Goal: Information Seeking & Learning: Learn about a topic

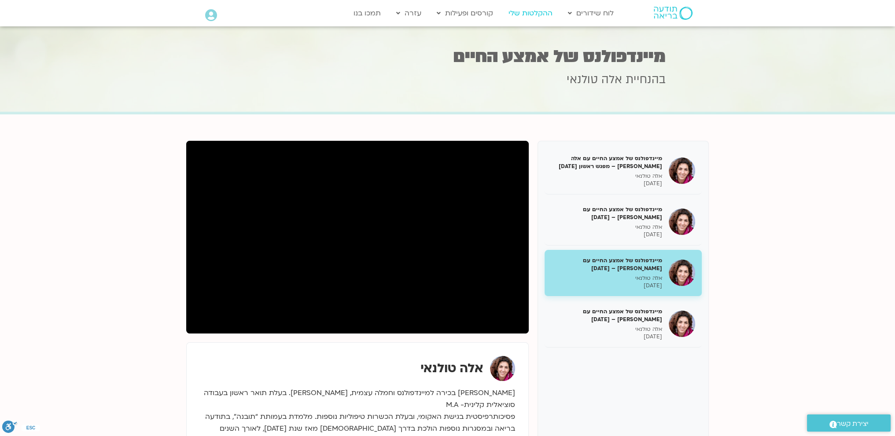
click at [529, 14] on link "ההקלטות שלי" at bounding box center [530, 13] width 53 height 17
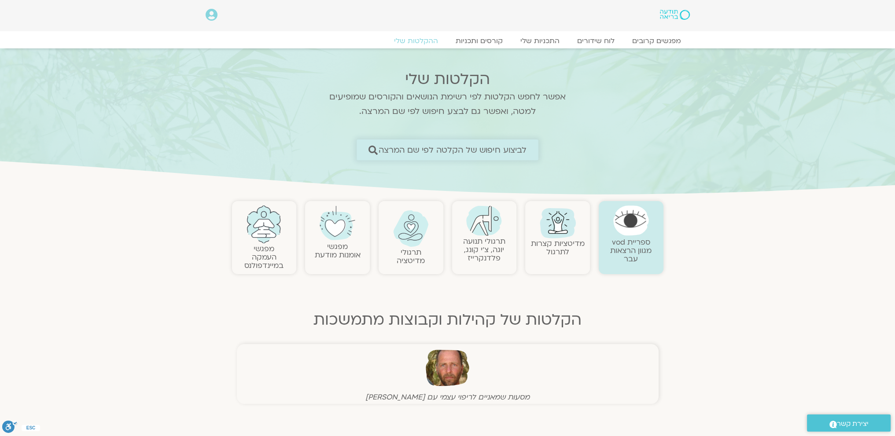
click at [493, 151] on span "לביצוע חיפוש של הקלטה לפי שם המרצה" at bounding box center [453, 149] width 148 height 9
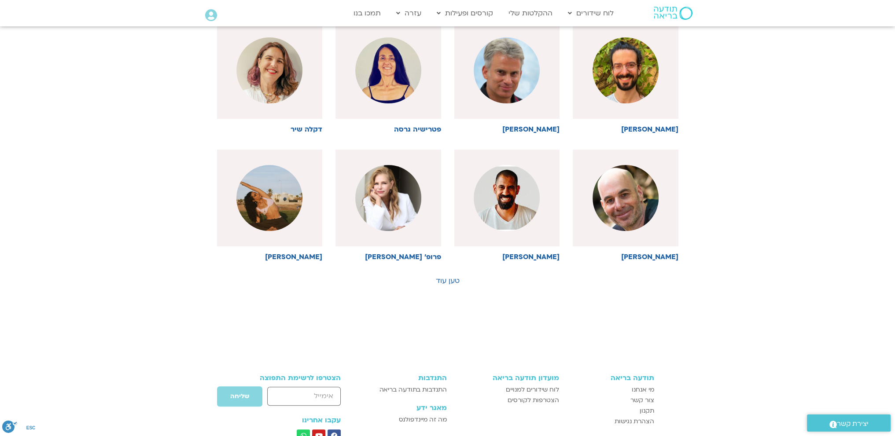
scroll to position [377, 0]
click at [447, 278] on link "טען עוד" at bounding box center [448, 281] width 24 height 10
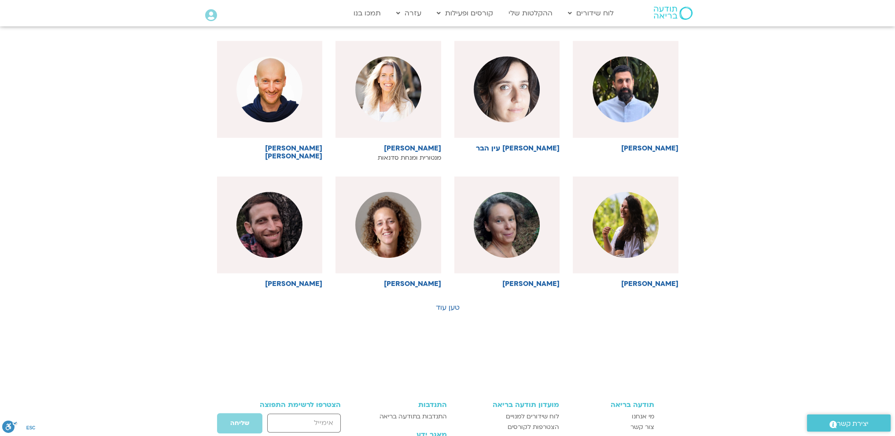
scroll to position [743, 0]
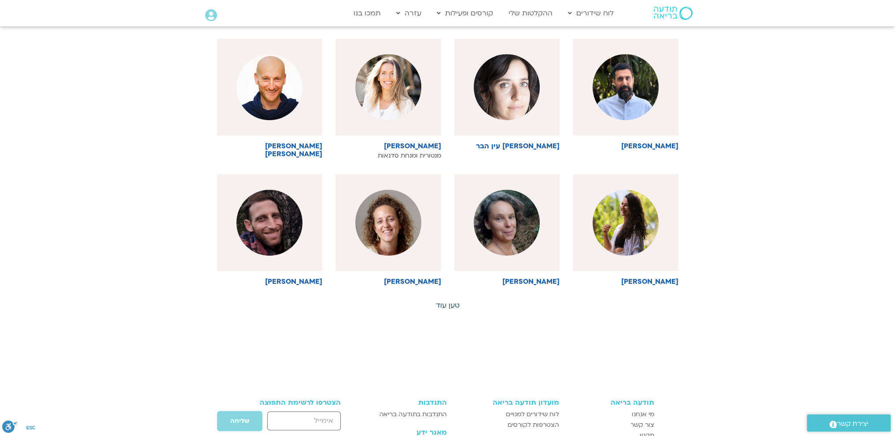
click at [447, 304] on link "טען עוד" at bounding box center [448, 306] width 24 height 10
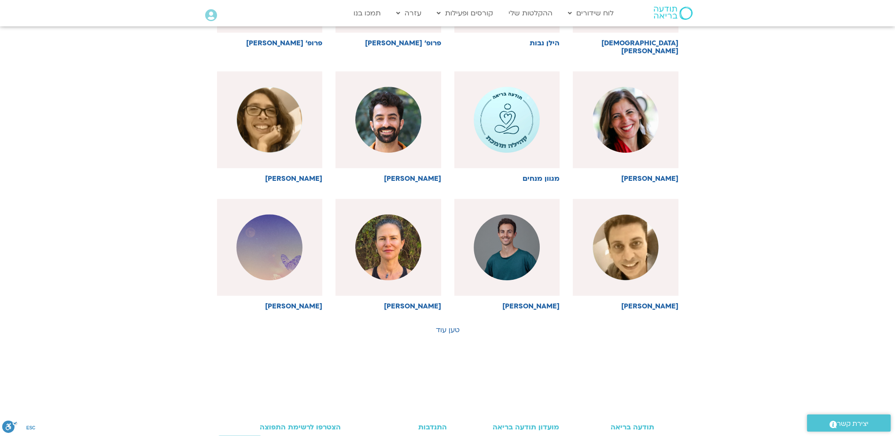
scroll to position [1110, 0]
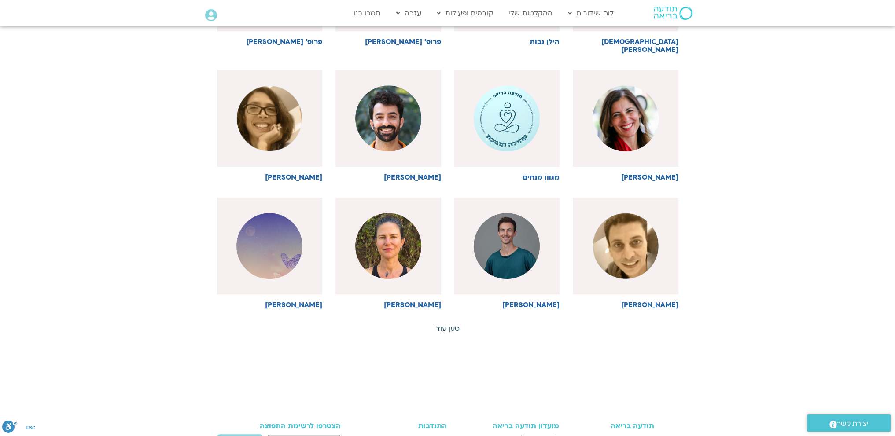
click at [445, 324] on link "טען עוד" at bounding box center [448, 329] width 24 height 10
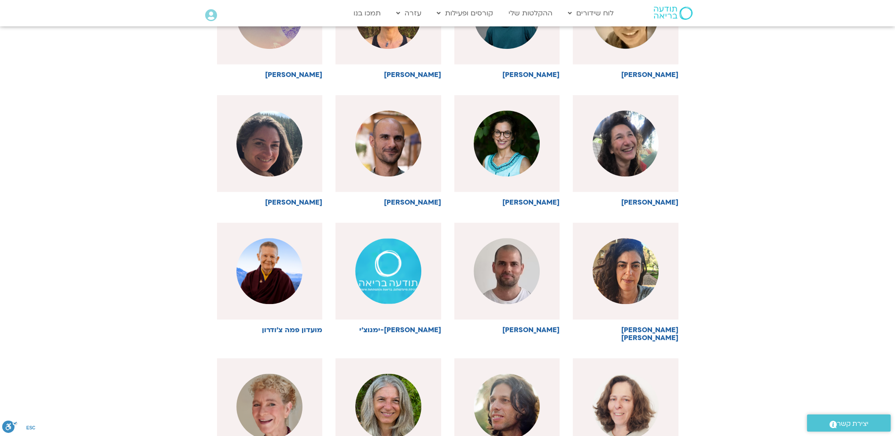
scroll to position [1344, 0]
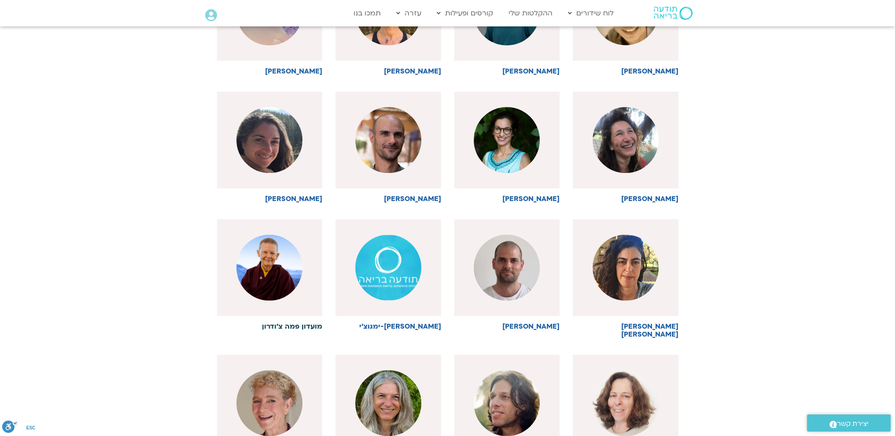
click at [273, 279] on img at bounding box center [269, 268] width 66 height 66
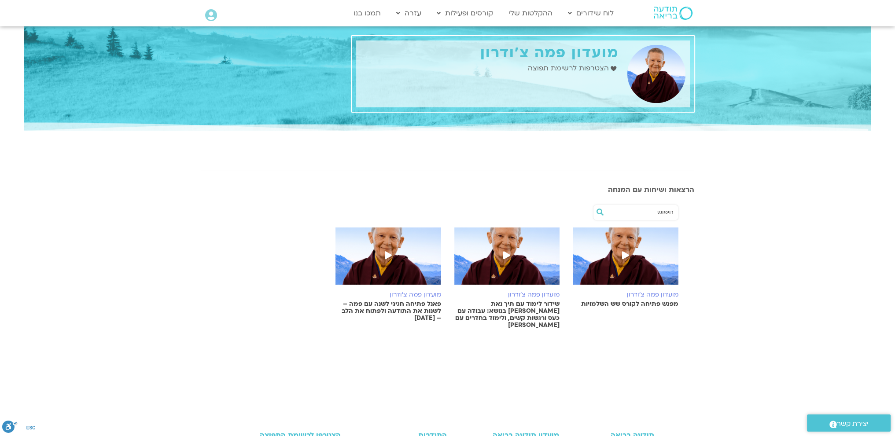
click at [390, 260] on span at bounding box center [388, 256] width 16 height 16
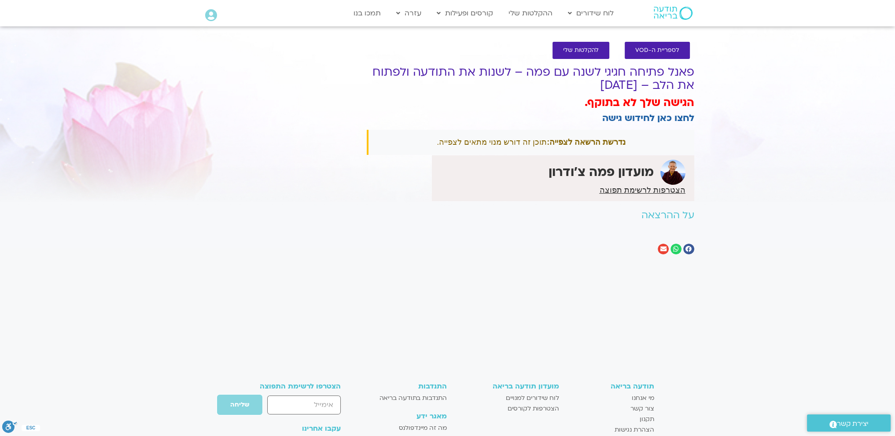
click at [212, 14] on icon at bounding box center [211, 15] width 12 height 12
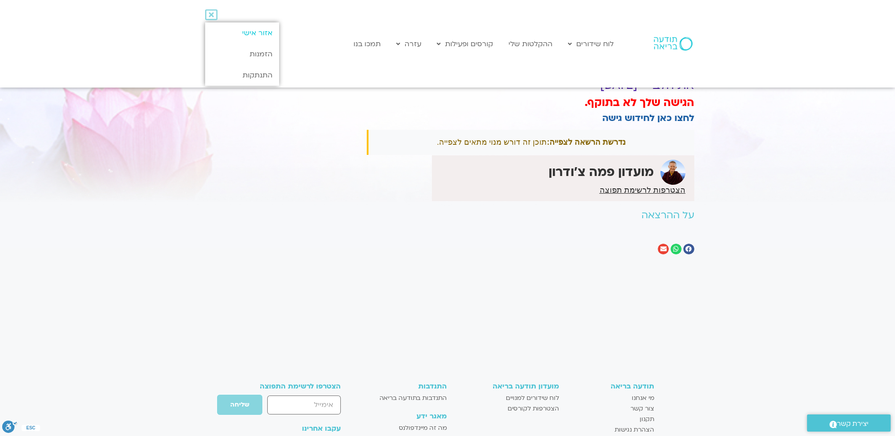
click at [254, 31] on link "אזור אישי" at bounding box center [242, 32] width 74 height 21
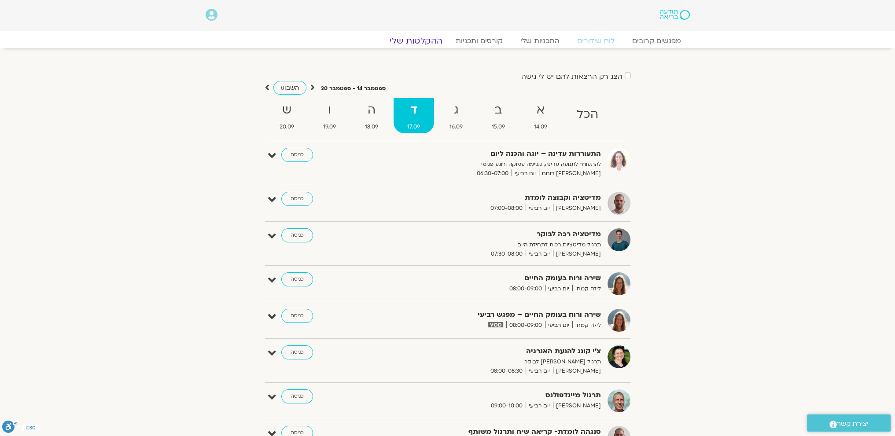
click at [423, 39] on link "ההקלטות שלי" at bounding box center [416, 41] width 74 height 11
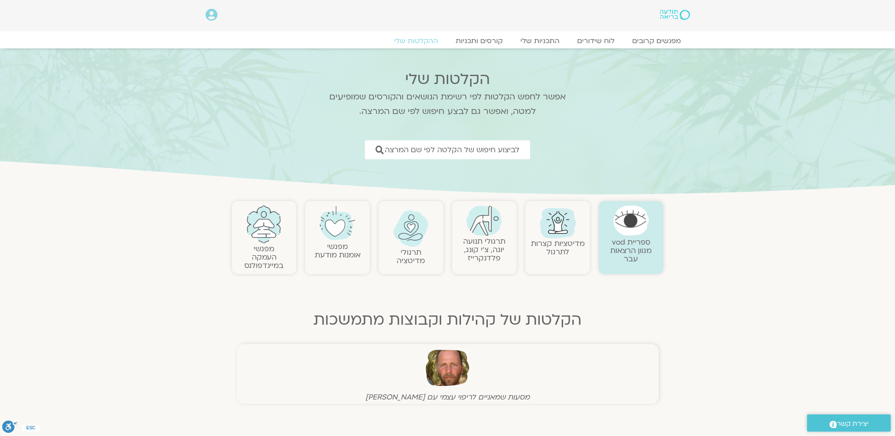
click at [213, 14] on icon at bounding box center [212, 15] width 12 height 12
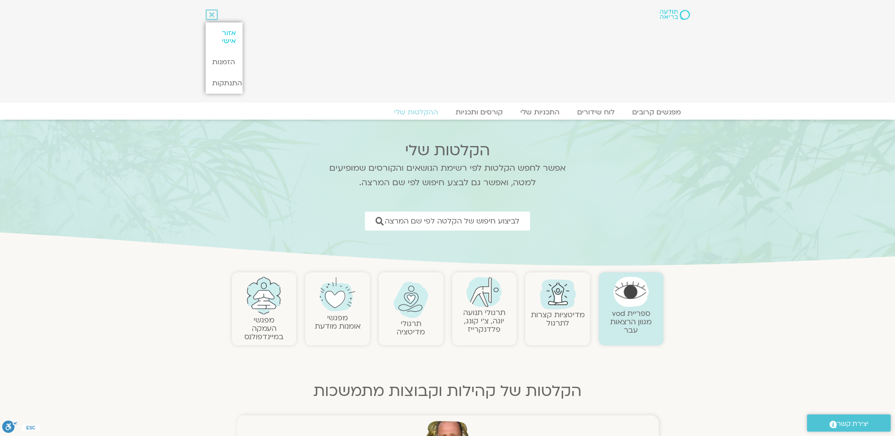
click at [230, 35] on link "אזור אישי" at bounding box center [224, 36] width 37 height 29
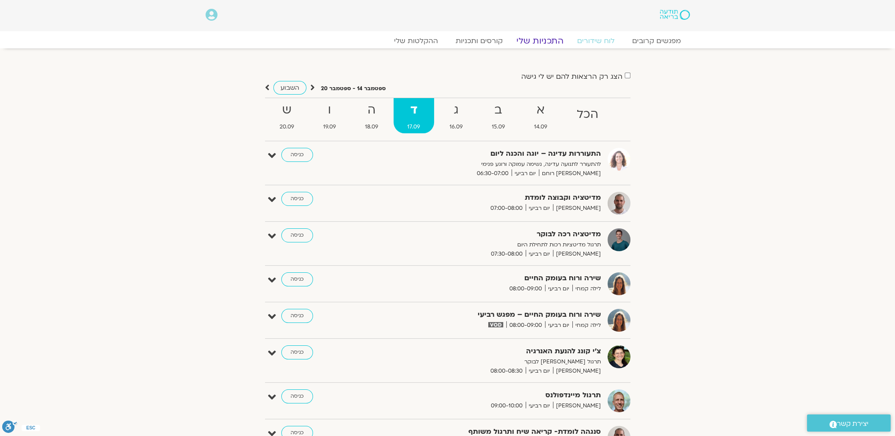
click at [533, 41] on link "התכניות שלי" at bounding box center [540, 41] width 68 height 11
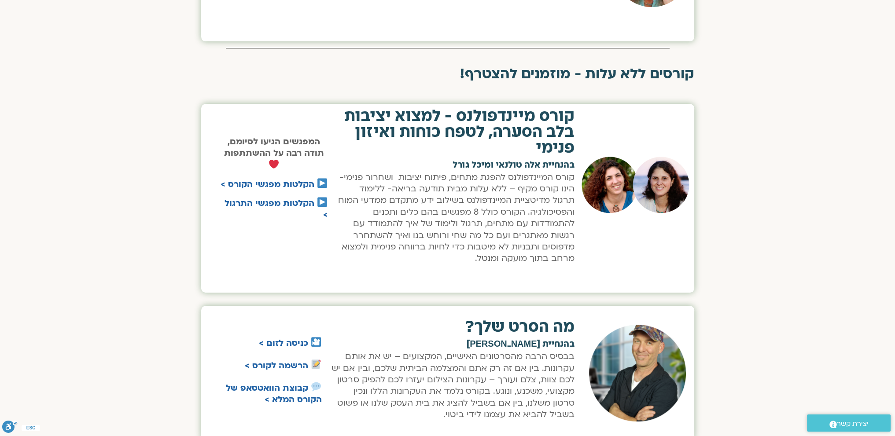
scroll to position [367, 0]
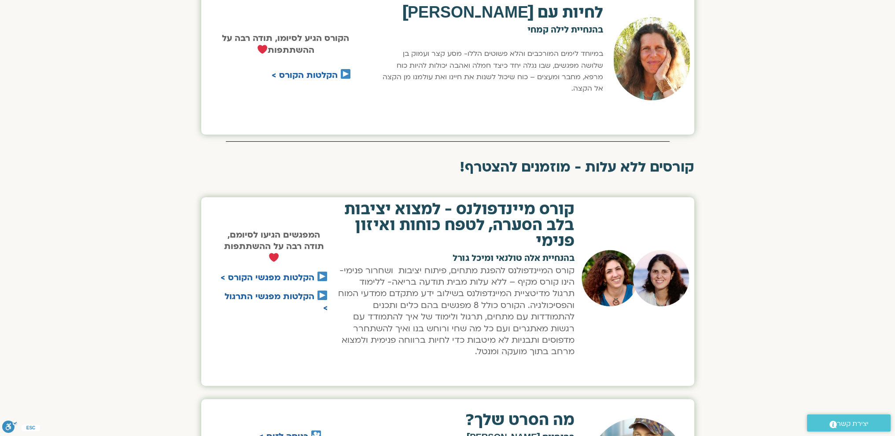
click at [318, 272] on img at bounding box center [322, 277] width 10 height 10
click at [324, 276] on img at bounding box center [322, 277] width 10 height 10
click at [301, 275] on link "הקלטות מפגשי הקורס >" at bounding box center [268, 277] width 94 height 11
click at [301, 295] on link "הקלטות מפגשי התרגול >" at bounding box center [275, 302] width 103 height 23
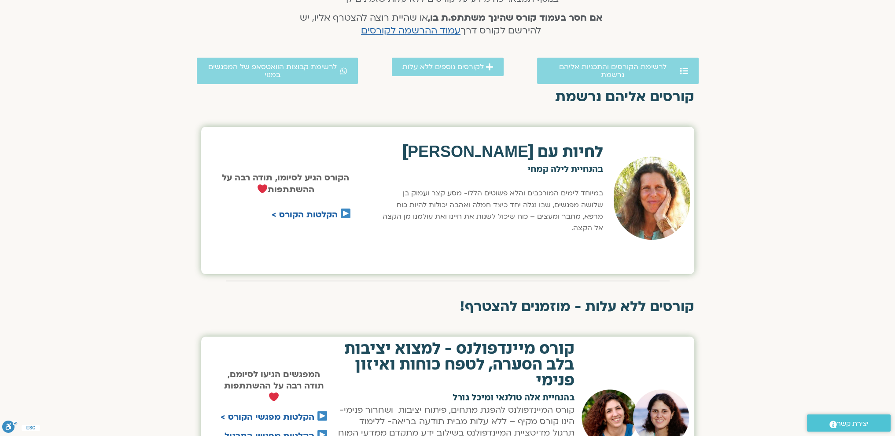
scroll to position [0, 0]
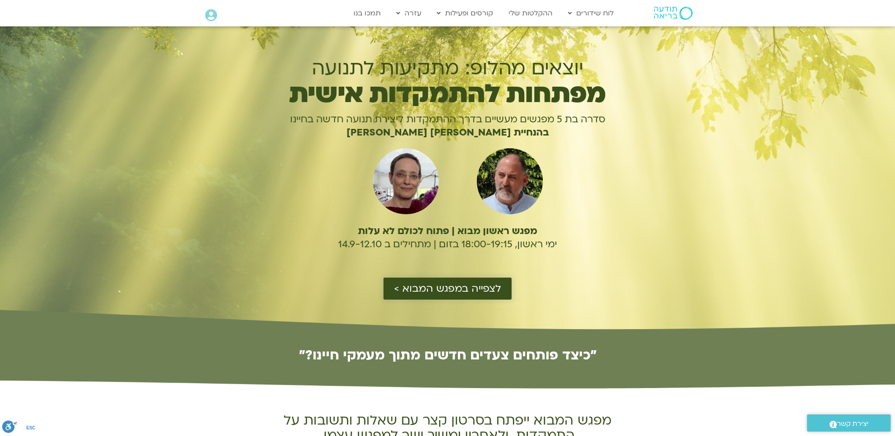
click at [434, 287] on span "לצפייה במפגש המבוא >" at bounding box center [447, 288] width 107 height 11
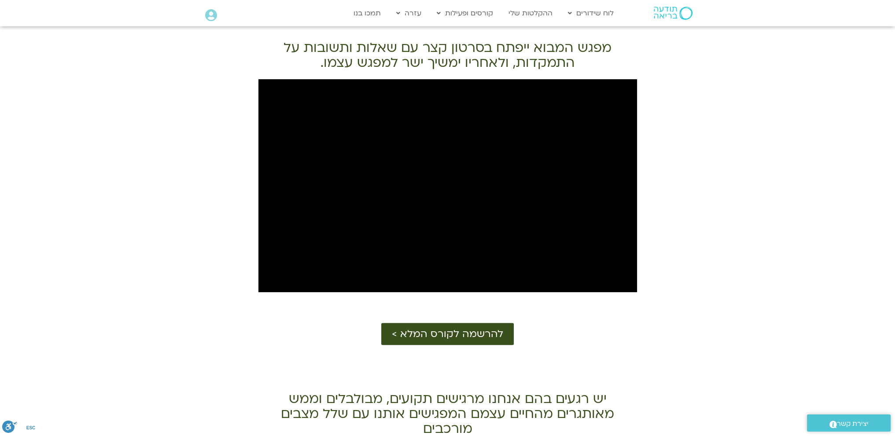
scroll to position [389, 0]
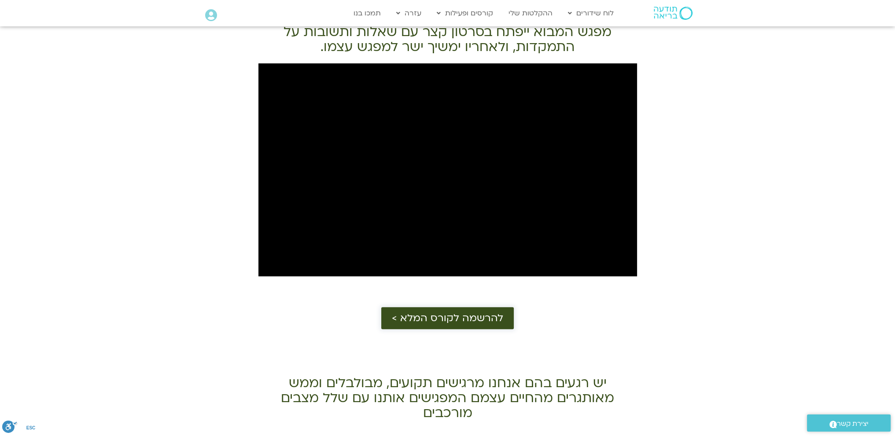
click at [444, 316] on span "להרשמה לקורס המלא >" at bounding box center [447, 318] width 111 height 11
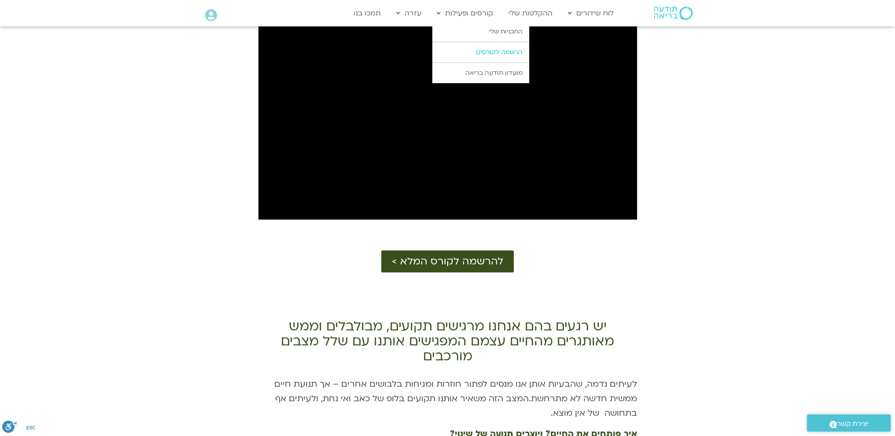
scroll to position [382, 0]
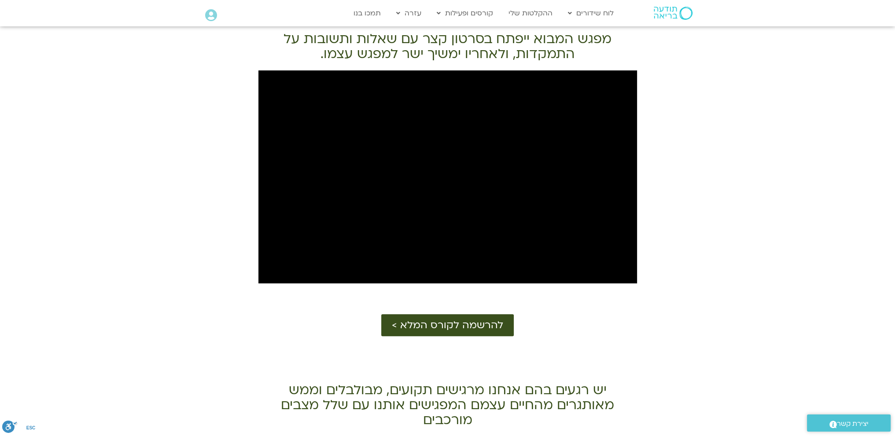
click at [4, 191] on div "מפגש המבוא ייפתח בסרטון קצר עם שאלות ותשובות על התמקדות, ולאחריו ימשיך ישר למפג…" at bounding box center [447, 195] width 895 height 327
drag, startPoint x: 1, startPoint y: 188, endPoint x: 91, endPoint y: 188, distance: 90.2
click at [91, 188] on div "מפגש המבוא ייפתח בסרטון קצר עם שאלות ותשובות על התמקדות, ולאחריו ימשיך ישר למפג…" at bounding box center [447, 195] width 895 height 327
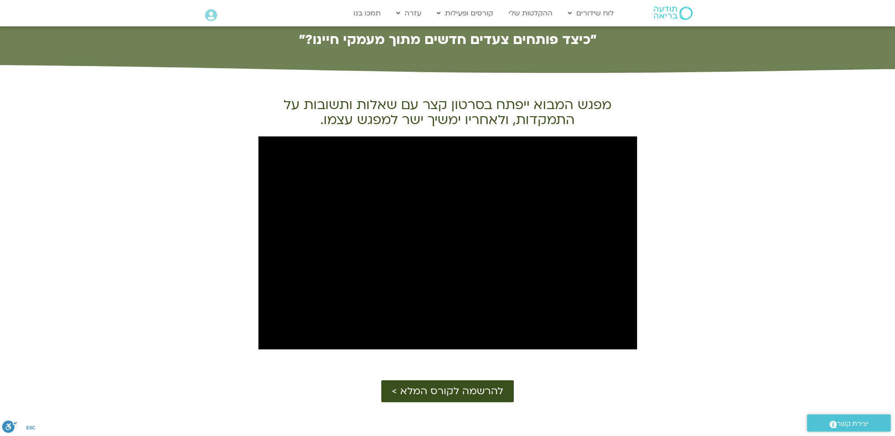
scroll to position [329, 0]
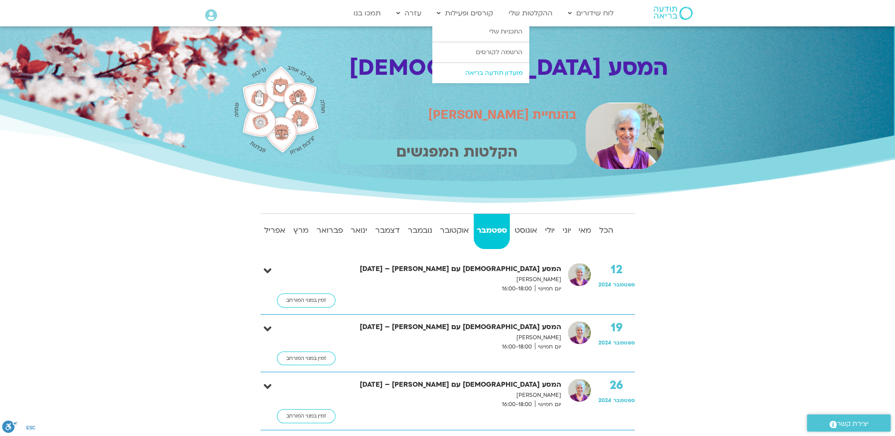
click at [482, 74] on link "מועדון תודעה בריאה" at bounding box center [480, 73] width 97 height 20
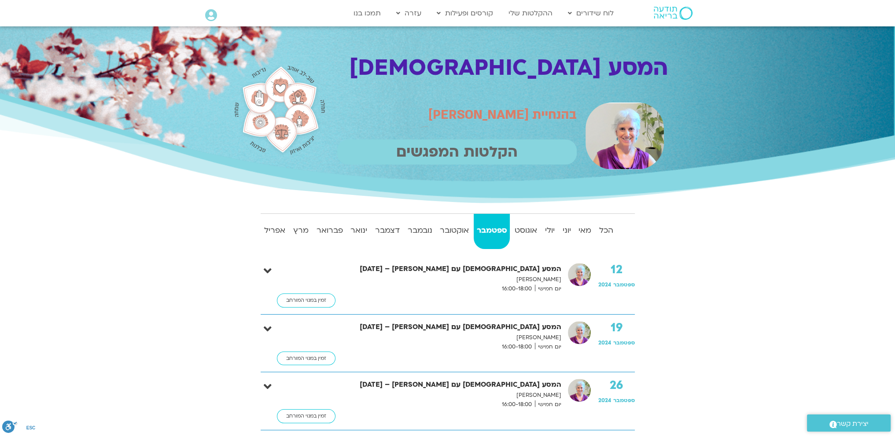
click at [399, 151] on p "הקלטות המפגשים" at bounding box center [456, 152] width 239 height 25
click at [406, 149] on p "הקלטות המפגשים" at bounding box center [456, 152] width 239 height 25
click at [520, 14] on link "ההקלטות שלי" at bounding box center [530, 13] width 53 height 17
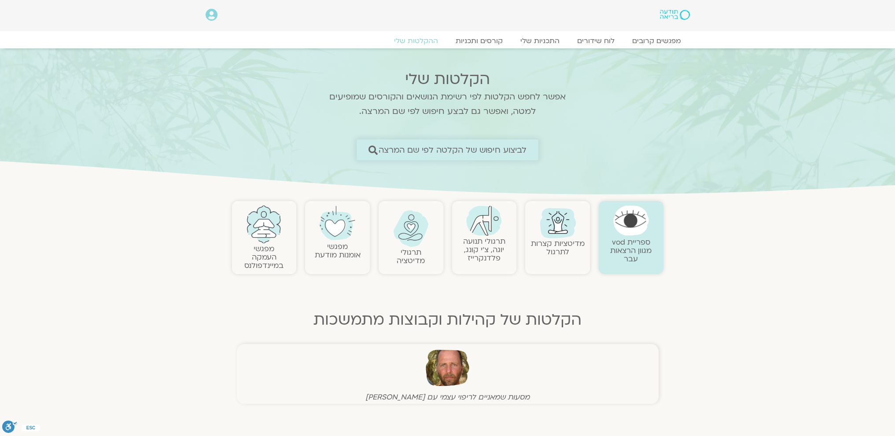
drag, startPoint x: 0, startPoint y: 0, endPoint x: 493, endPoint y: 148, distance: 514.4
click at [493, 149] on span "לביצוע חיפוש של הקלטה לפי שם המרצה" at bounding box center [453, 149] width 148 height 9
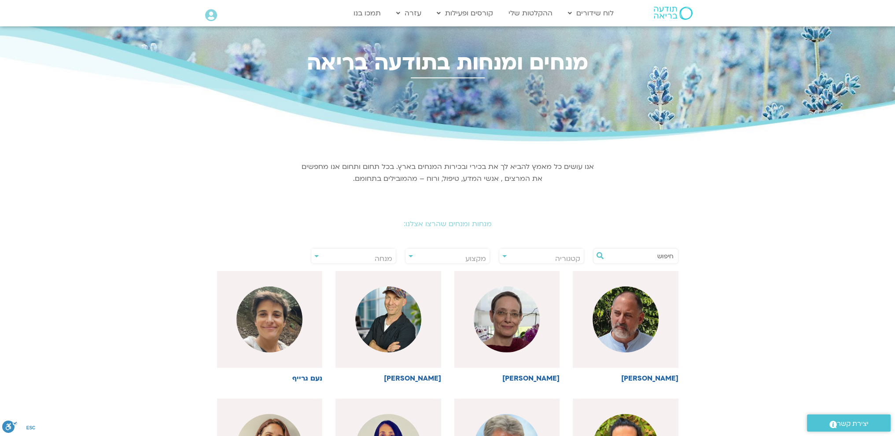
click at [630, 257] on input "text" at bounding box center [640, 256] width 67 height 15
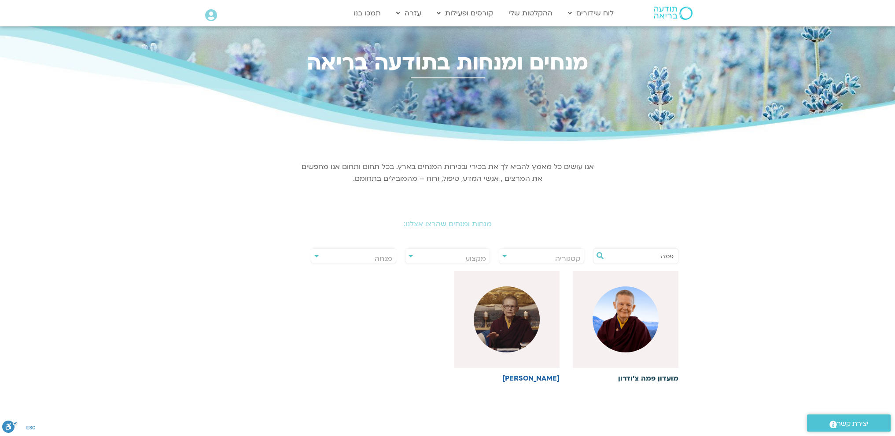
type input "פמה"
click at [636, 330] on img at bounding box center [625, 320] width 66 height 66
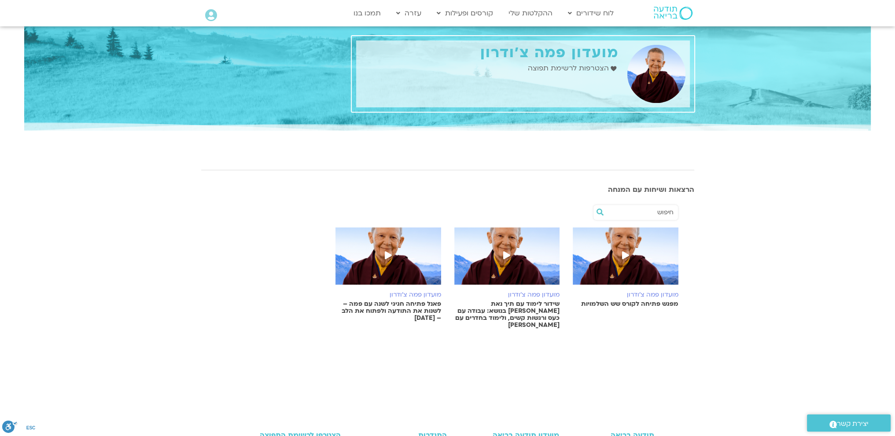
click at [639, 293] on h6 "מועדון פמה צ'ודרון" at bounding box center [626, 294] width 106 height 7
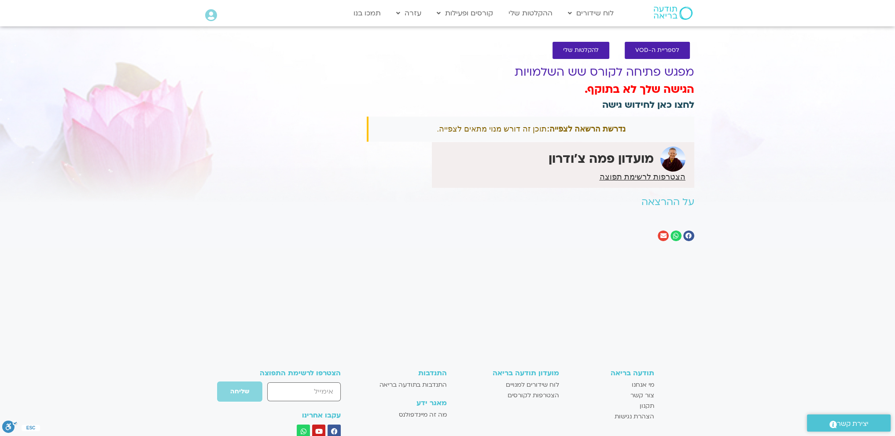
click at [619, 105] on link "לחצו כאן לחידוש גישה" at bounding box center [648, 105] width 92 height 13
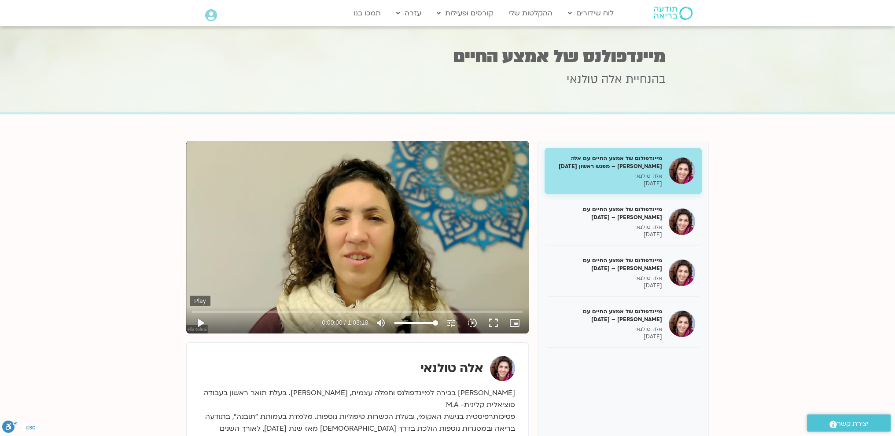
click at [200, 324] on button "play_arrow" at bounding box center [200, 323] width 21 height 21
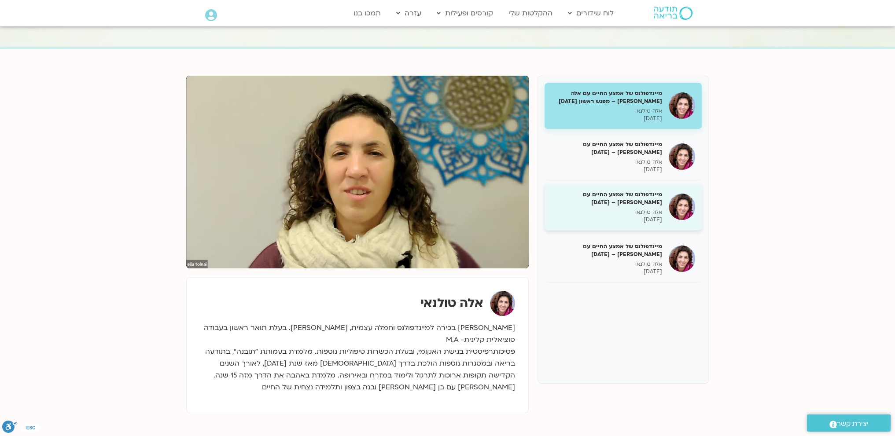
scroll to position [73, 0]
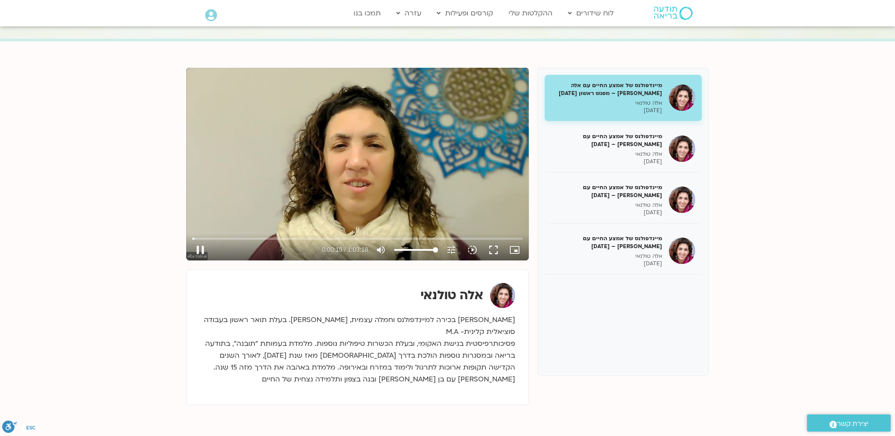
type input "16.208538"
type input "95.0994318181818"
type input "16.227901"
type input "88.7357954545455"
type input "16.243094"
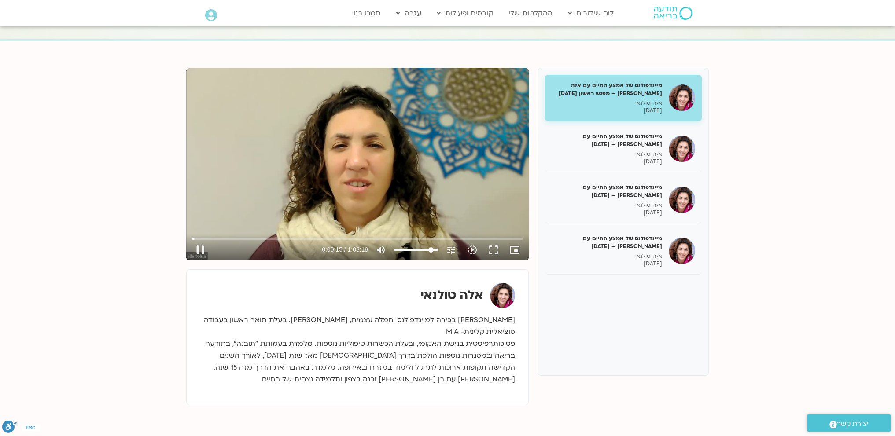
type input "86.0085227272727"
type input "16.287724"
type input "84.1903409090909"
type input "16.609113"
type input "83.28125"
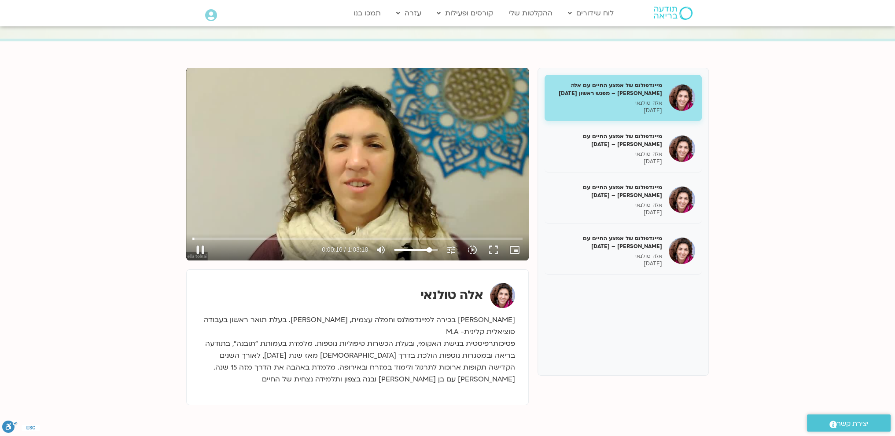
type input "16.675877"
type input "82.3721590909091"
type input "16.692298"
type input "81.4630681818182"
type input "16.710346"
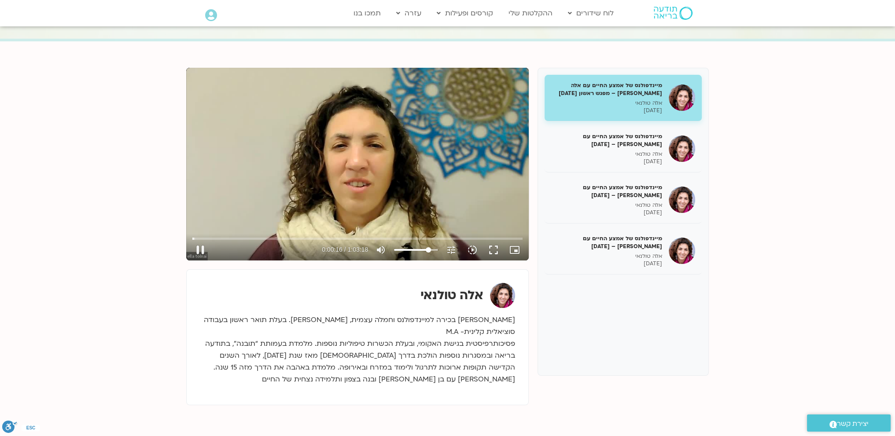
type input "80.5539772727273"
type input "16.925964"
type input "79.6448863636364"
type input "16.959258"
type input "78.7357954545455"
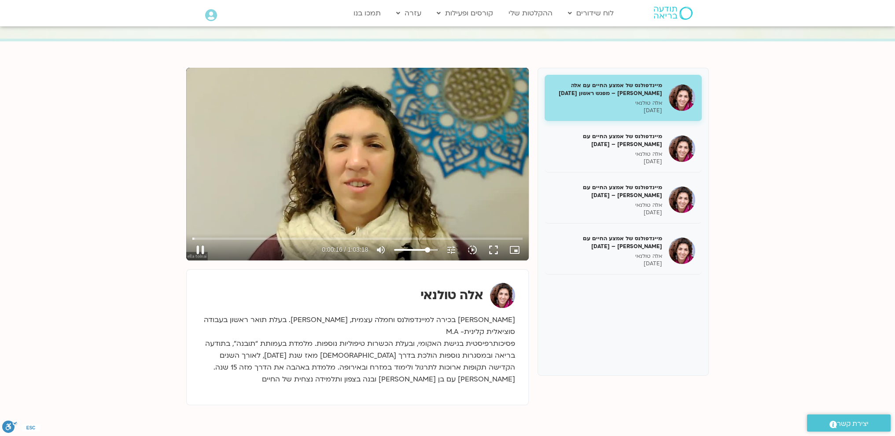
type input "16.985614"
type input "77.8267045454546"
type input "17.02727"
type input "76.9176136363636"
type input "17.059269"
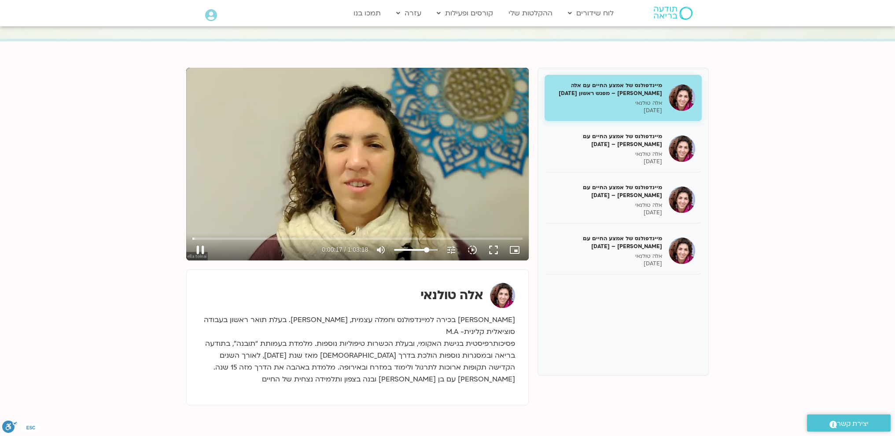
type input "76.0085227272727"
type input "17.192963"
type input "75.0994318181818"
type input "17.276338"
type input "74.1903409090909"
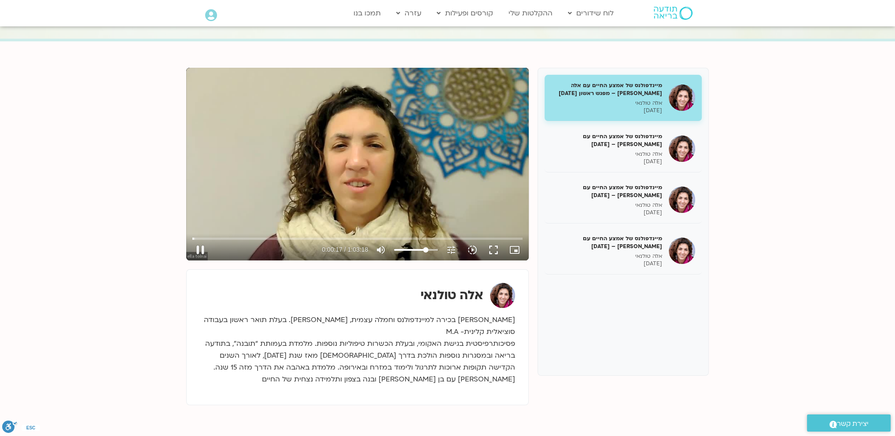
type input "17.295291"
type input "73.28125"
type input "17.309682"
type input "72.3721590909091"
type input "17.526547"
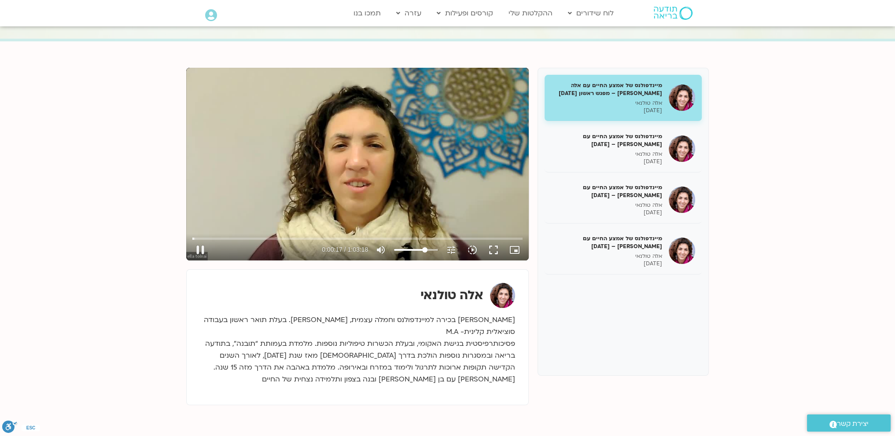
type input "71.4630681818182"
type input "17.563245"
type input "70.5539772727273"
type input "20.011672"
type input "69.6448863636364"
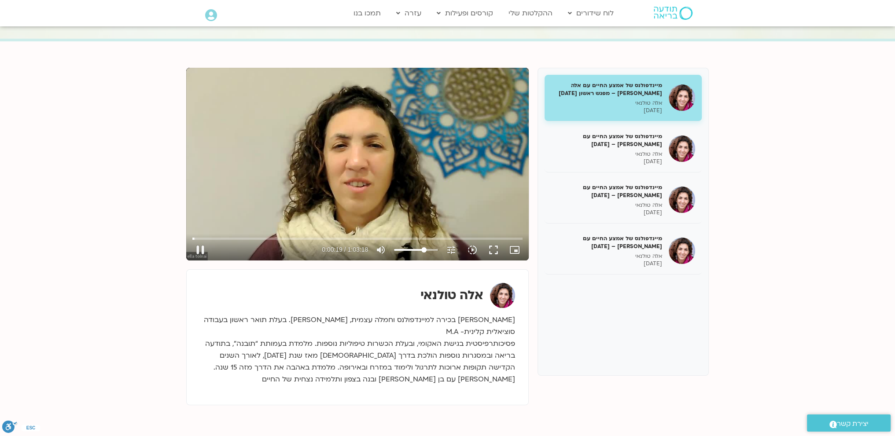
type input "20.028675"
type input "67.8267045454545"
type input "20.045198"
type input "66.9176136363636"
type input "20.07833"
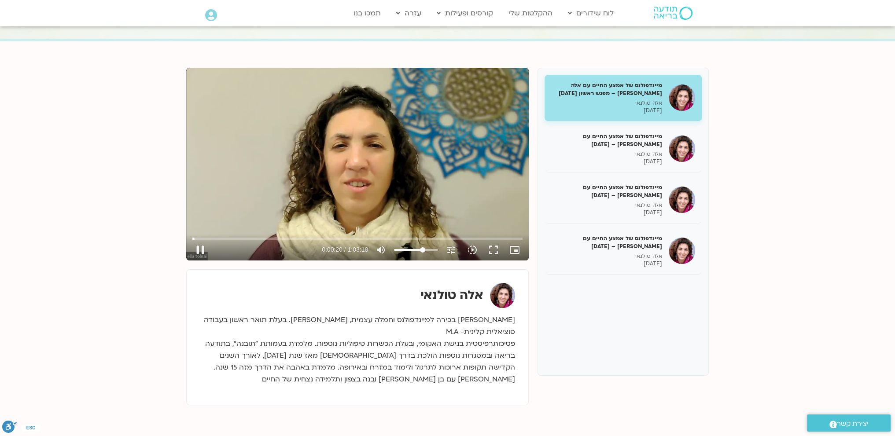
type input "66.0085227272727"
type input "21.813295"
type input "65.0994318181818"
type input "22.014341"
type input "63.28125"
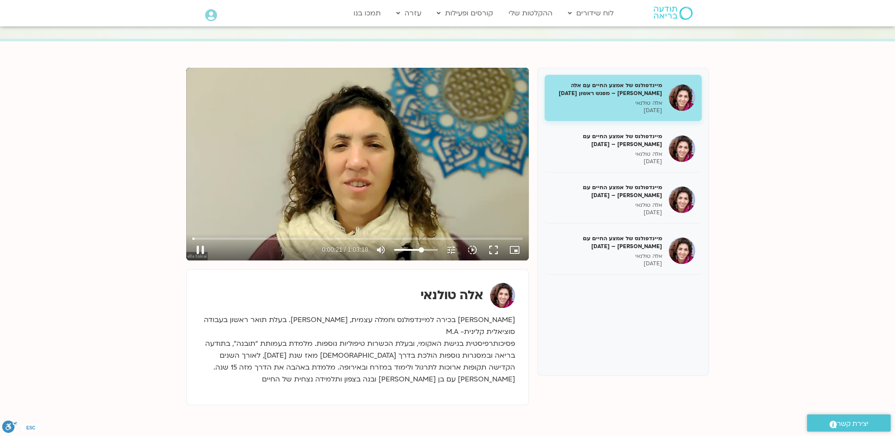
type input "22.030227"
type input "59.6448863636364"
type input "22.046735"
type input "58.7357954545455"
type input "22.072804"
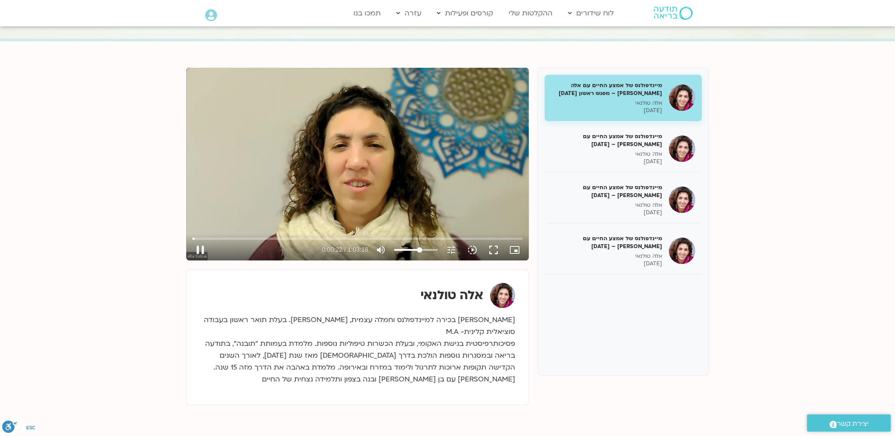
type input "56.9176136363636"
type input "22.163702"
type input "54.1903409090909"
type input "22.180292"
type input "53.28125"
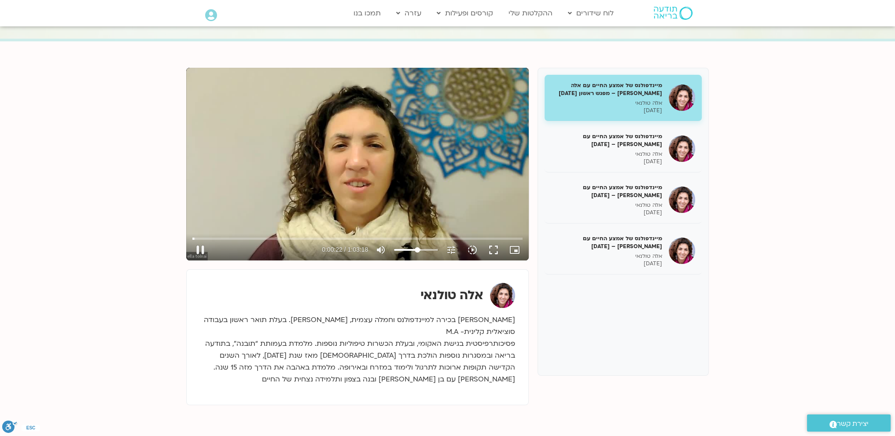
type input "22.196515"
type input "52.3721590909091"
type input "22.21333"
type input "51.4630681818182"
type input "22.264234"
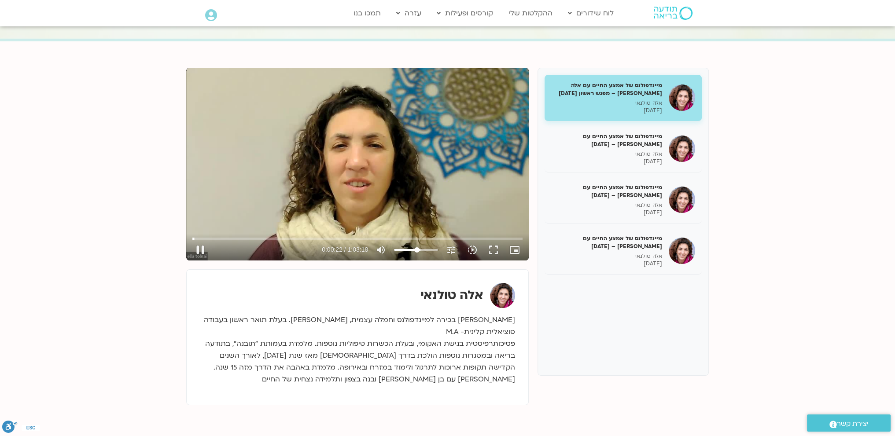
type input "50.5539772727273"
type input "22.27997"
type input "49.6448863636364"
type input "22.313367"
type input "48.7357954545455"
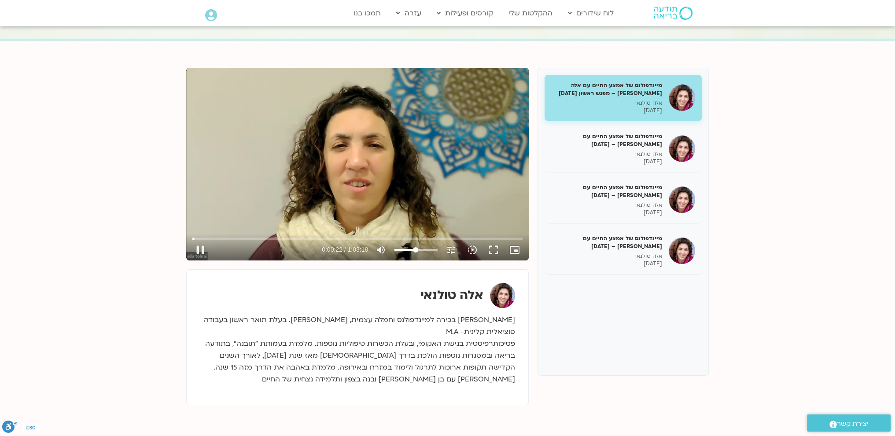
type input "22.33094"
type input "47.8267045454545"
type input "22.347964"
type input "46.9176136363636"
type input "22.363552"
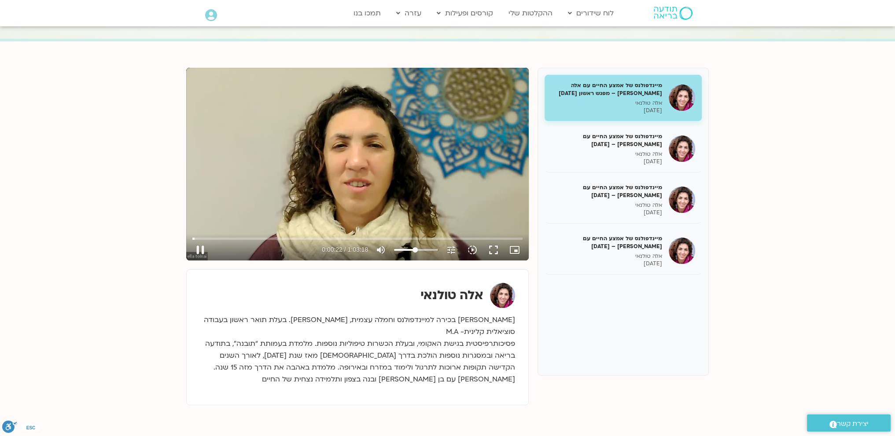
type input "45.0994318181818"
type input "22.380785"
type input "44.1903409090909"
type input "22.397246"
type input "43.28125"
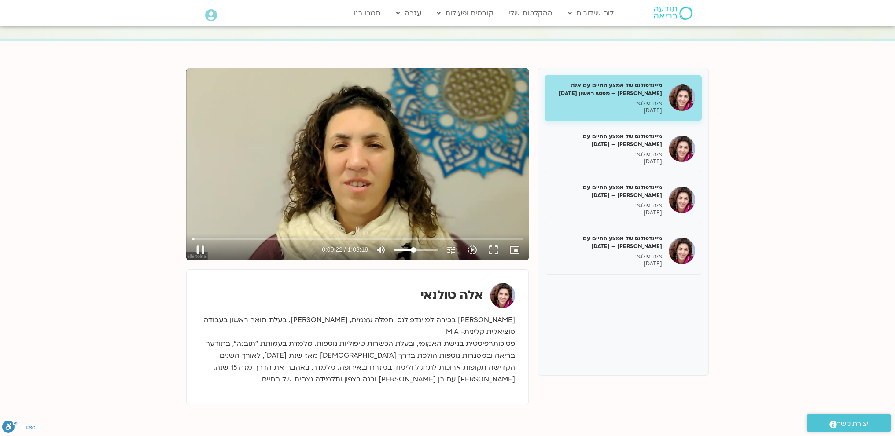
type input "22.413478"
type input "42.3721590909091"
type input "22.4641"
type input "41.4630681818182"
type input "22.497543"
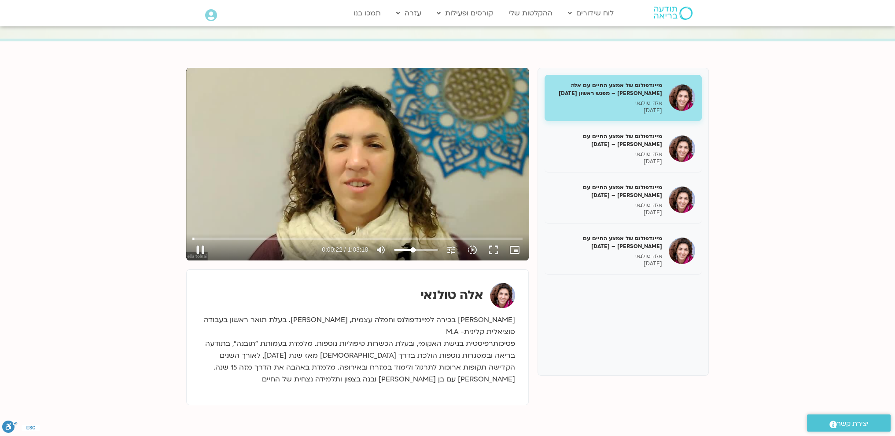
type input "40.5539772727273"
type input "22.583918"
type input "39.6448863636364"
type input "22.631208"
type input "38.7357954545455"
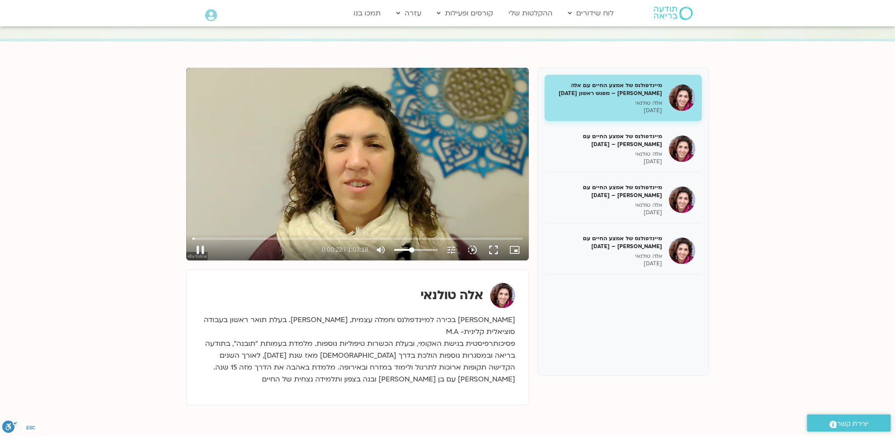
type input "22.730522"
type input "37.8267045454546"
type input "22.980787"
drag, startPoint x: 437, startPoint y: 248, endPoint x: 411, endPoint y: 250, distance: 25.6
type input "37.8267045454546"
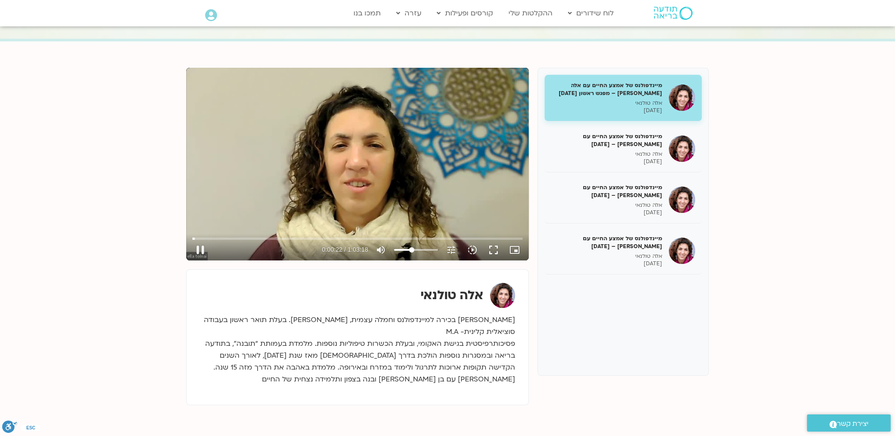
click at [411, 250] on input "Volume" at bounding box center [416, 249] width 44 height 5
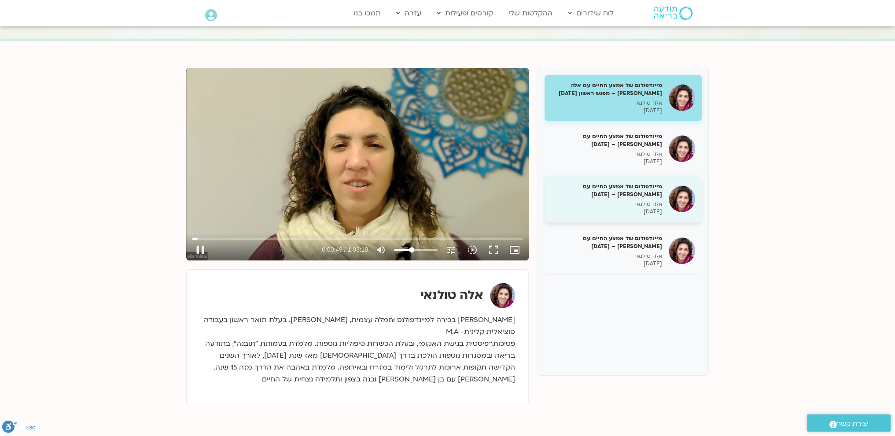
type input "49.55464"
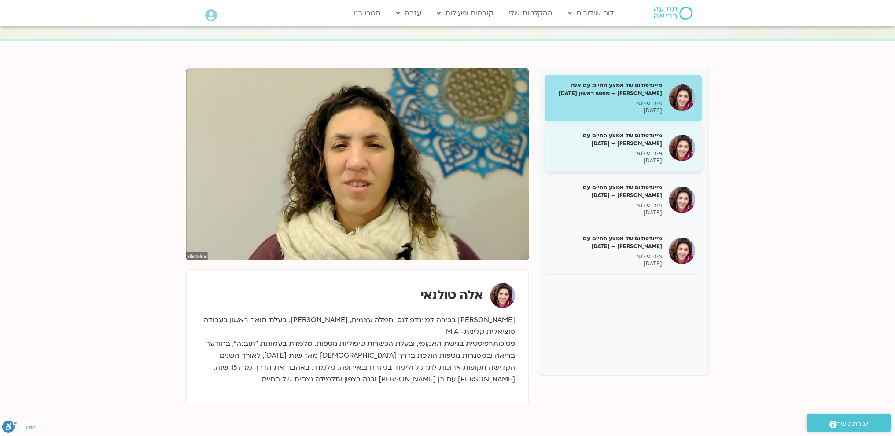
click at [640, 153] on p "אלה טולנאי" at bounding box center [606, 153] width 111 height 7
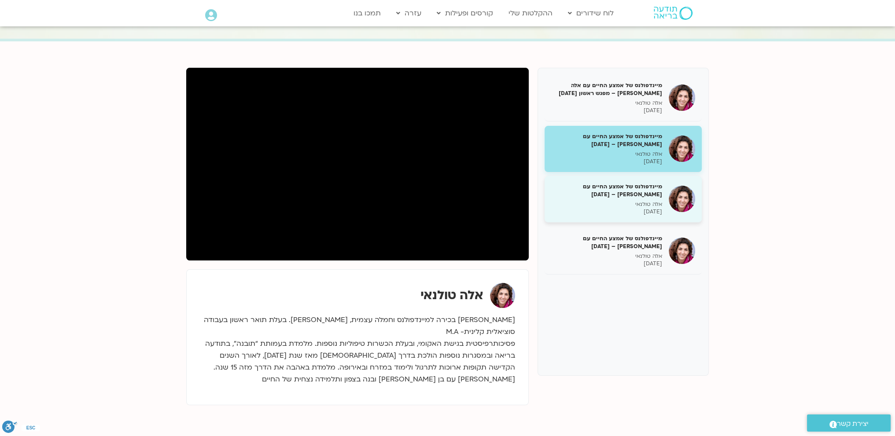
click at [637, 198] on h5 "מיינדפולנס של אמצע החיים עם אלה טולנאי – 24/03/25" at bounding box center [606, 191] width 111 height 16
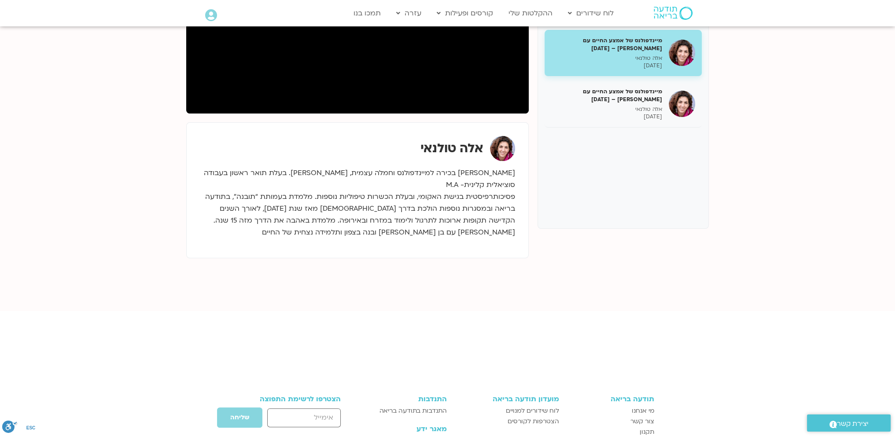
scroll to position [73, 0]
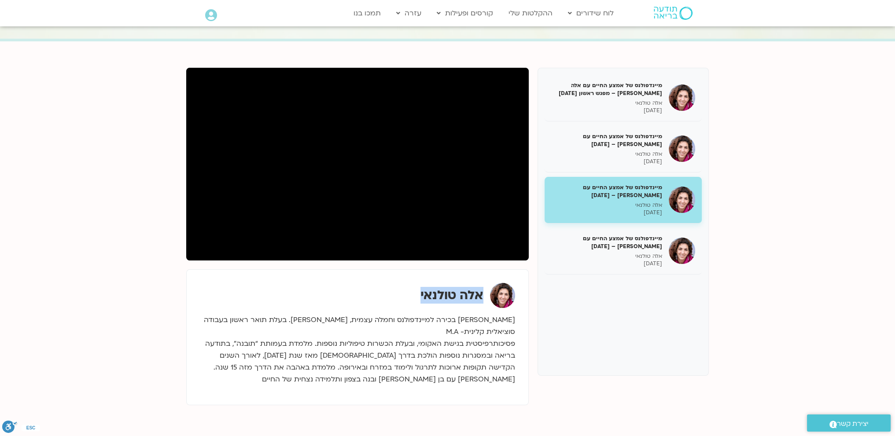
drag, startPoint x: 483, startPoint y: 295, endPoint x: 419, endPoint y: 297, distance: 64.3
click at [419, 297] on div "אלה טולנאי" at bounding box center [357, 295] width 315 height 25
copy strong "אלה טולנאי"
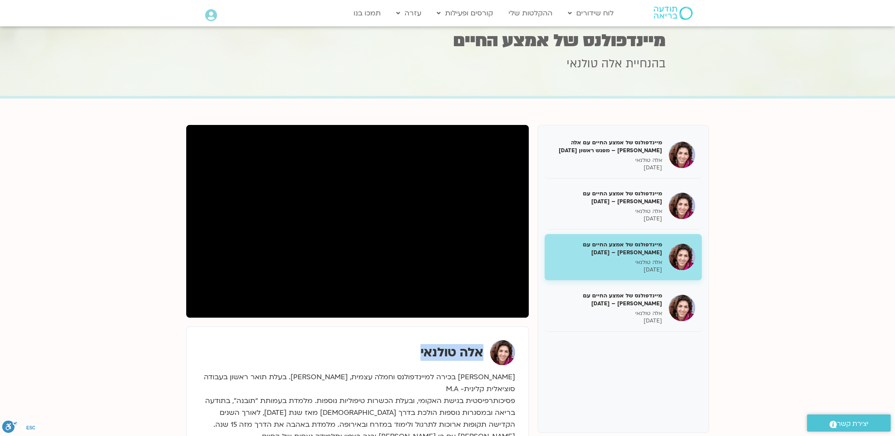
scroll to position [0, 0]
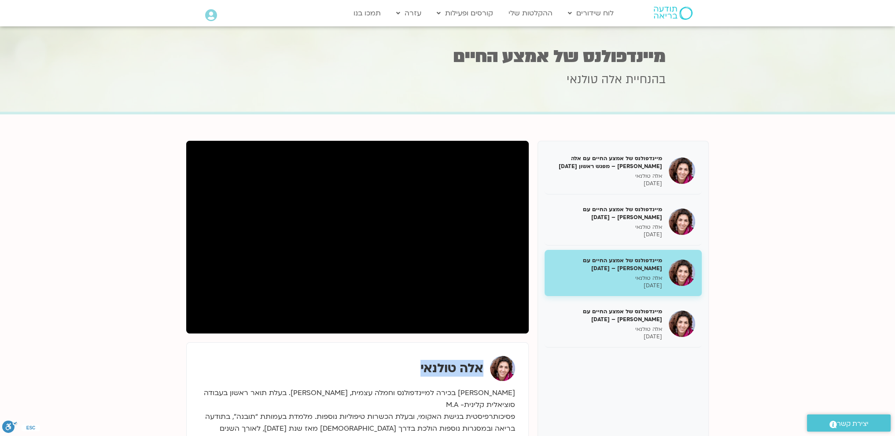
click at [332, 351] on div "אלה טולנאי מורה בכירה למיינדפולנס וחמלה עצמית, מורת דהרמה. בעלת תואר ראשון בעבו…" at bounding box center [357, 410] width 342 height 136
click at [368, 370] on div "אלה טולנאי" at bounding box center [357, 368] width 315 height 25
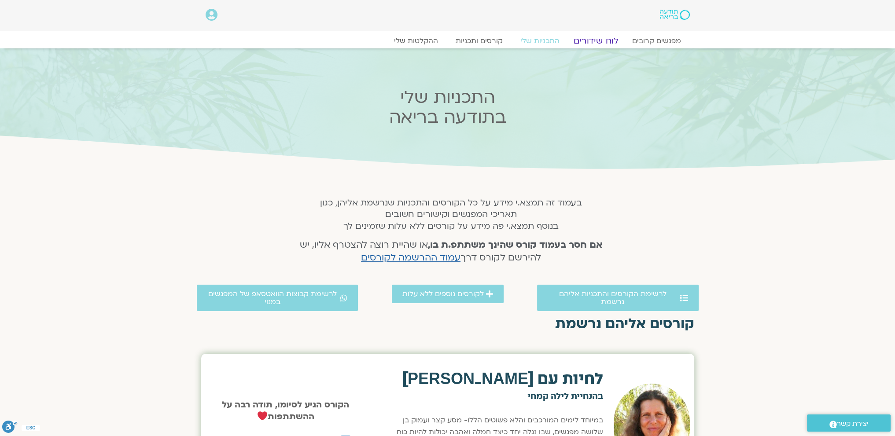
click at [602, 42] on link "לוח שידורים" at bounding box center [596, 41] width 66 height 11
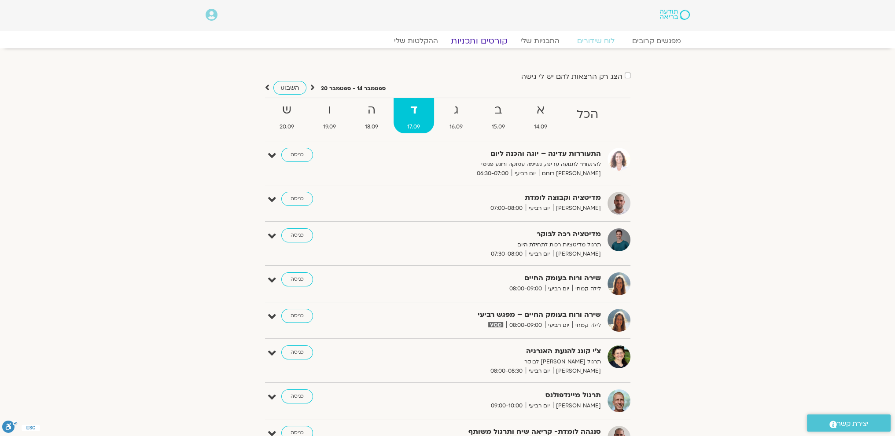
click at [474, 40] on link "קורסים ותכניות" at bounding box center [478, 41] width 77 height 11
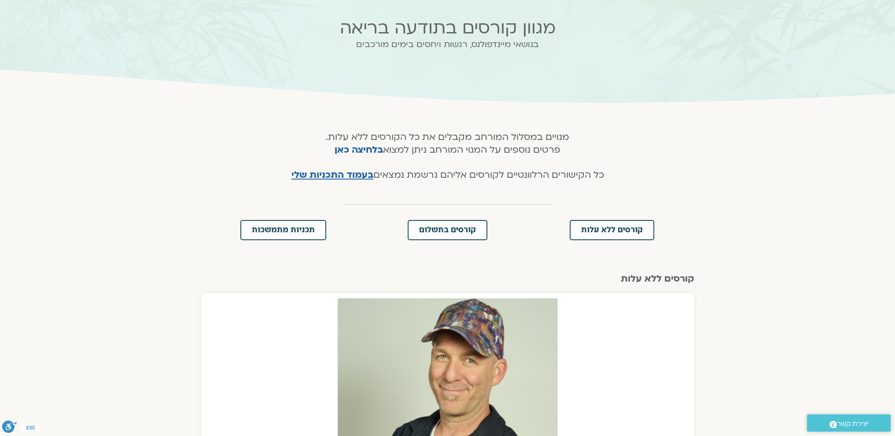
scroll to position [73, 0]
click at [598, 230] on span "קורסים ללא עלות" at bounding box center [612, 231] width 62 height 8
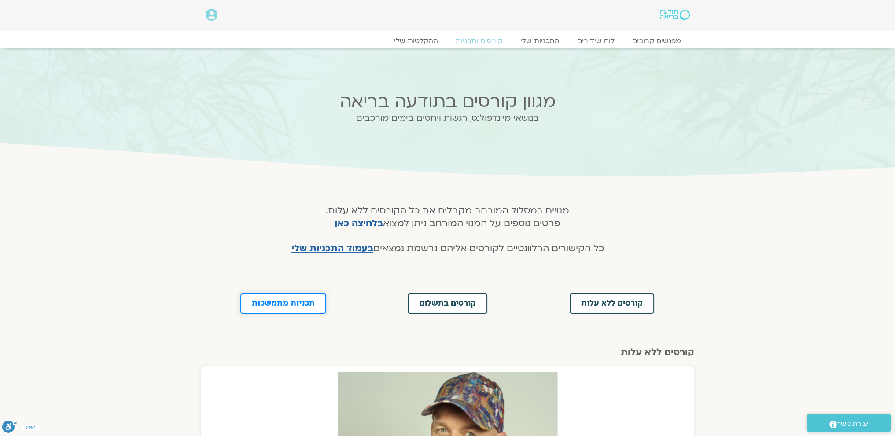
click at [307, 300] on span "תכניות מתמשכות" at bounding box center [283, 304] width 63 height 8
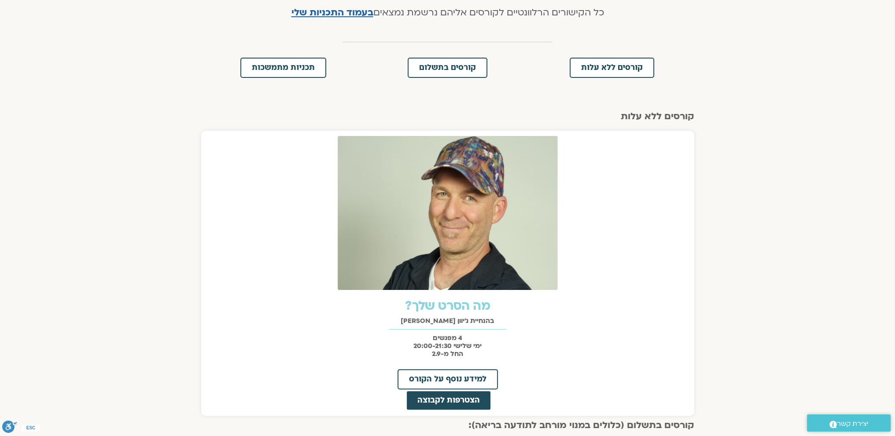
scroll to position [199, 0]
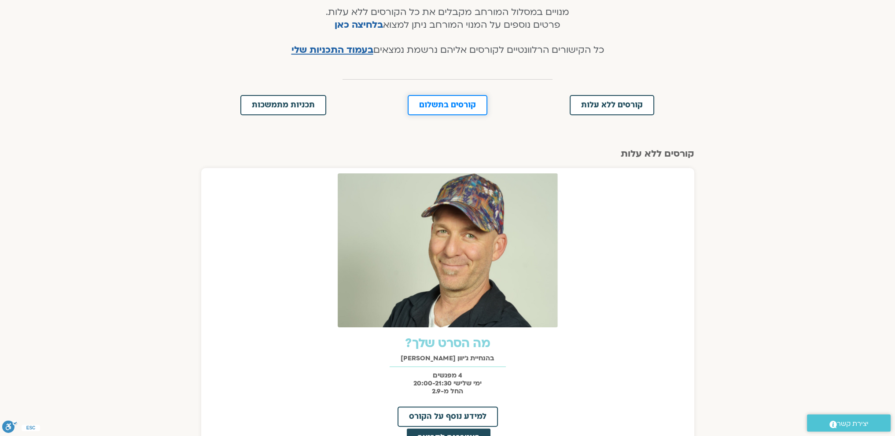
click at [460, 103] on span "קורסים בתשלום" at bounding box center [447, 105] width 57 height 8
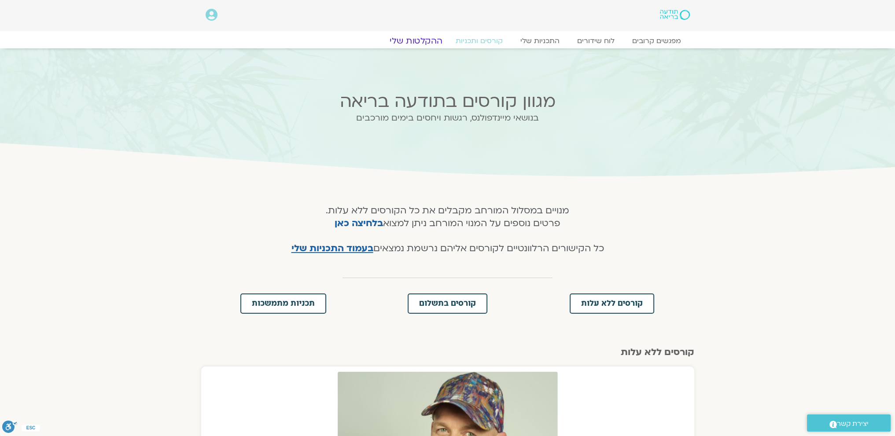
click at [423, 43] on link "ההקלטות שלי" at bounding box center [416, 41] width 74 height 11
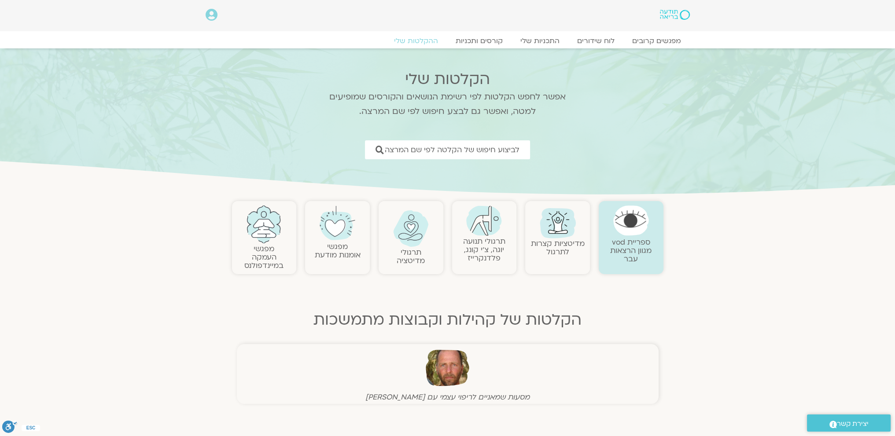
click at [559, 243] on link "מדיטציות קצרות לתרגול" at bounding box center [558, 248] width 54 height 18
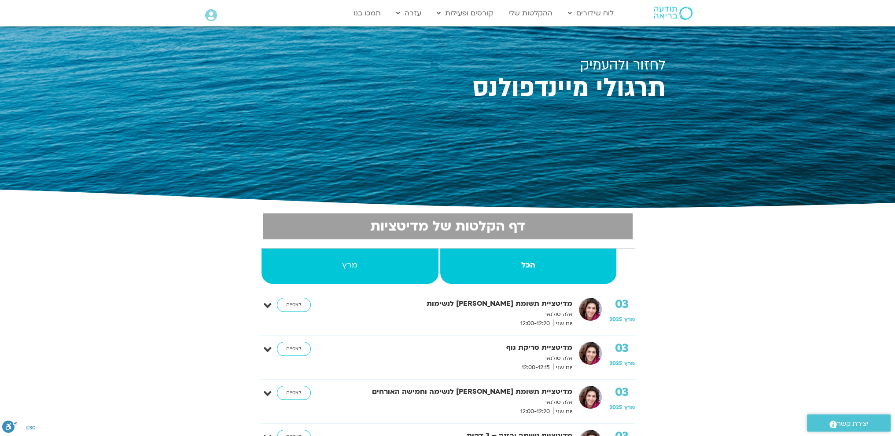
click at [371, 269] on strong "מרץ" at bounding box center [349, 265] width 177 height 13
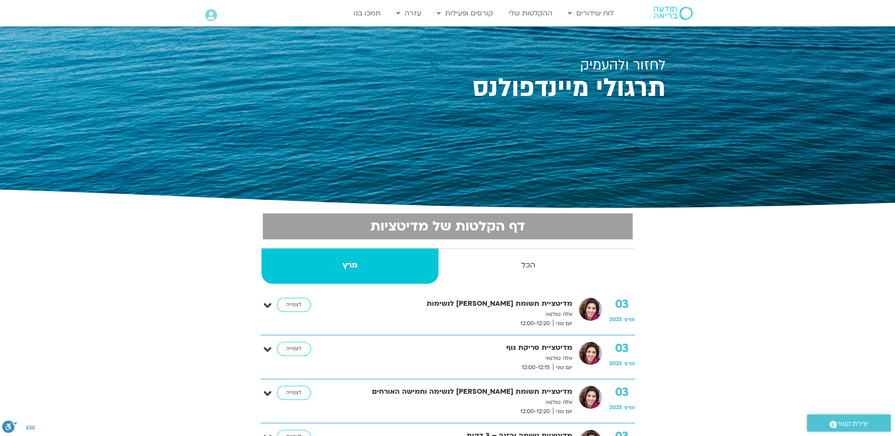
click at [375, 266] on strong "מרץ" at bounding box center [349, 265] width 177 height 13
